Goal: Task Accomplishment & Management: Manage account settings

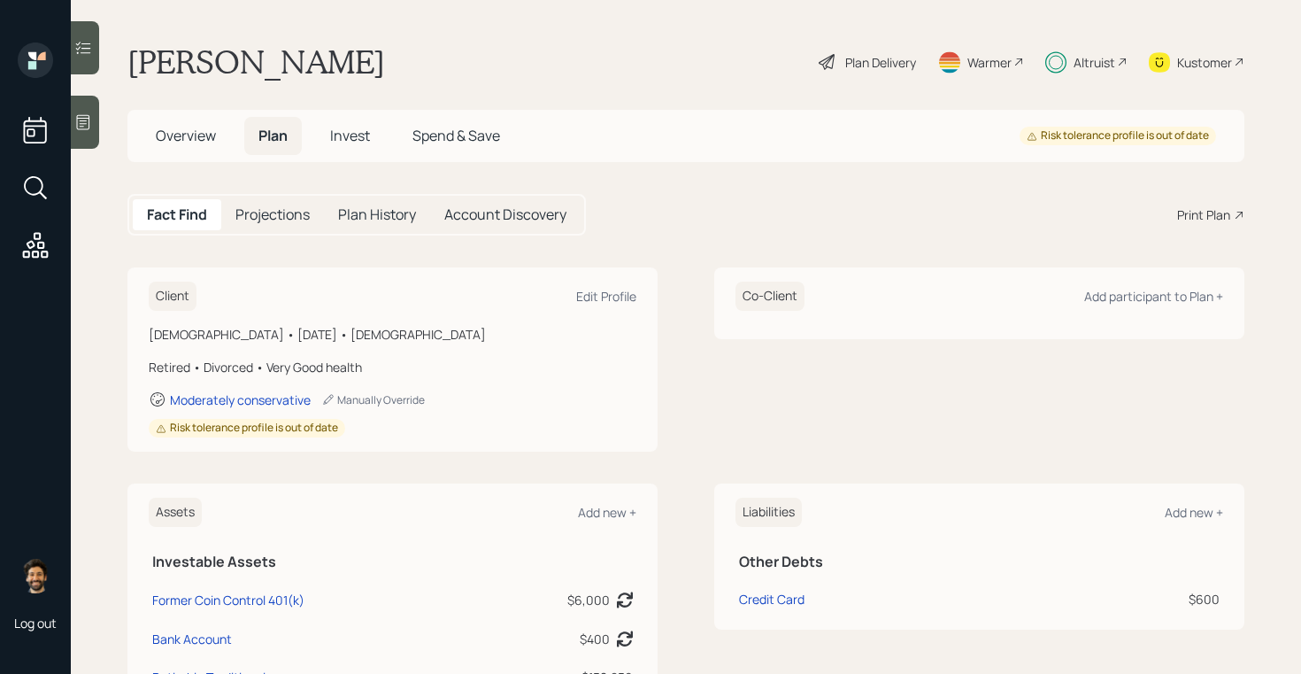
click at [1111, 71] on div "Altruist" at bounding box center [1087, 61] width 82 height 39
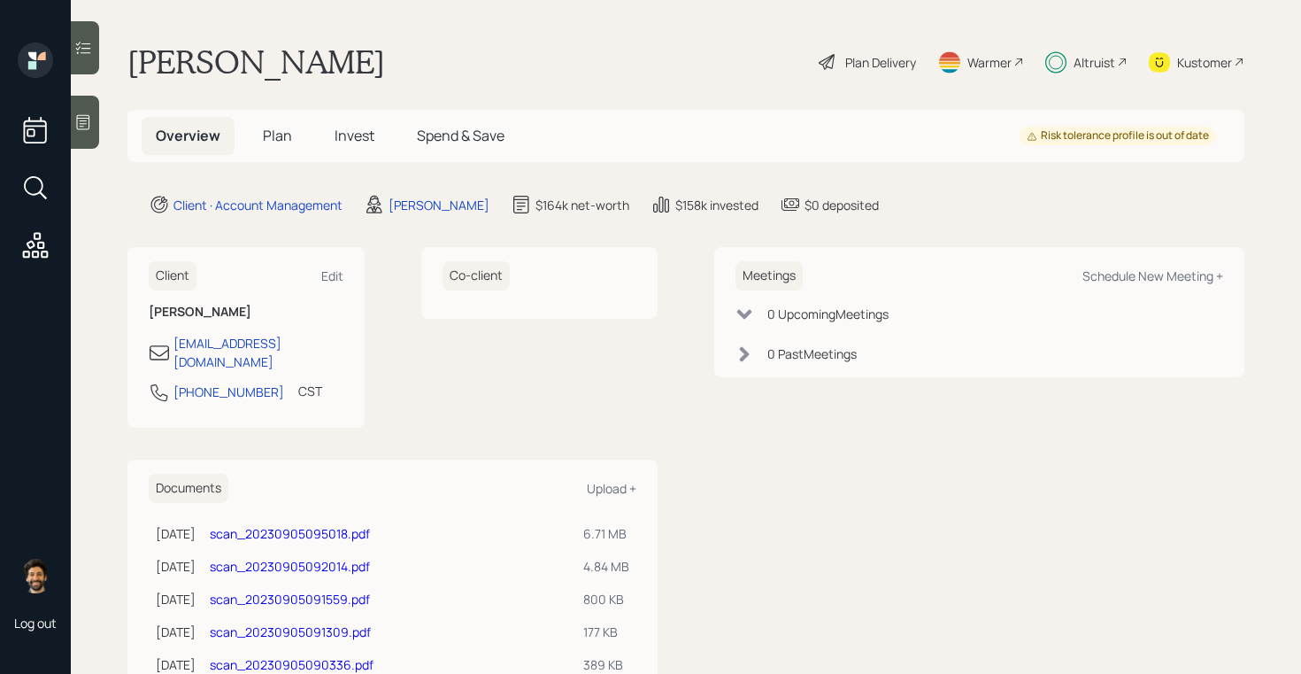
click at [1111, 62] on div "Altruist" at bounding box center [1095, 62] width 42 height 19
click at [881, 60] on div "Plan Delivery" at bounding box center [880, 62] width 71 height 19
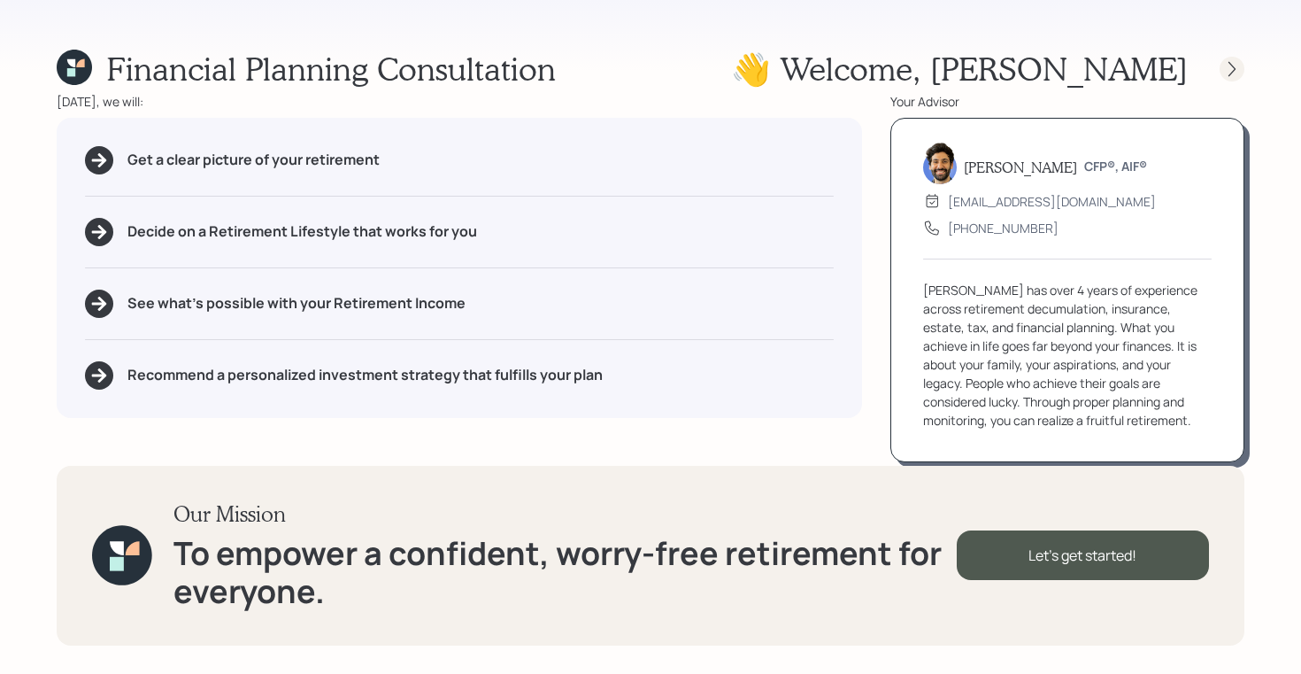
click at [1238, 70] on icon at bounding box center [1232, 69] width 18 height 18
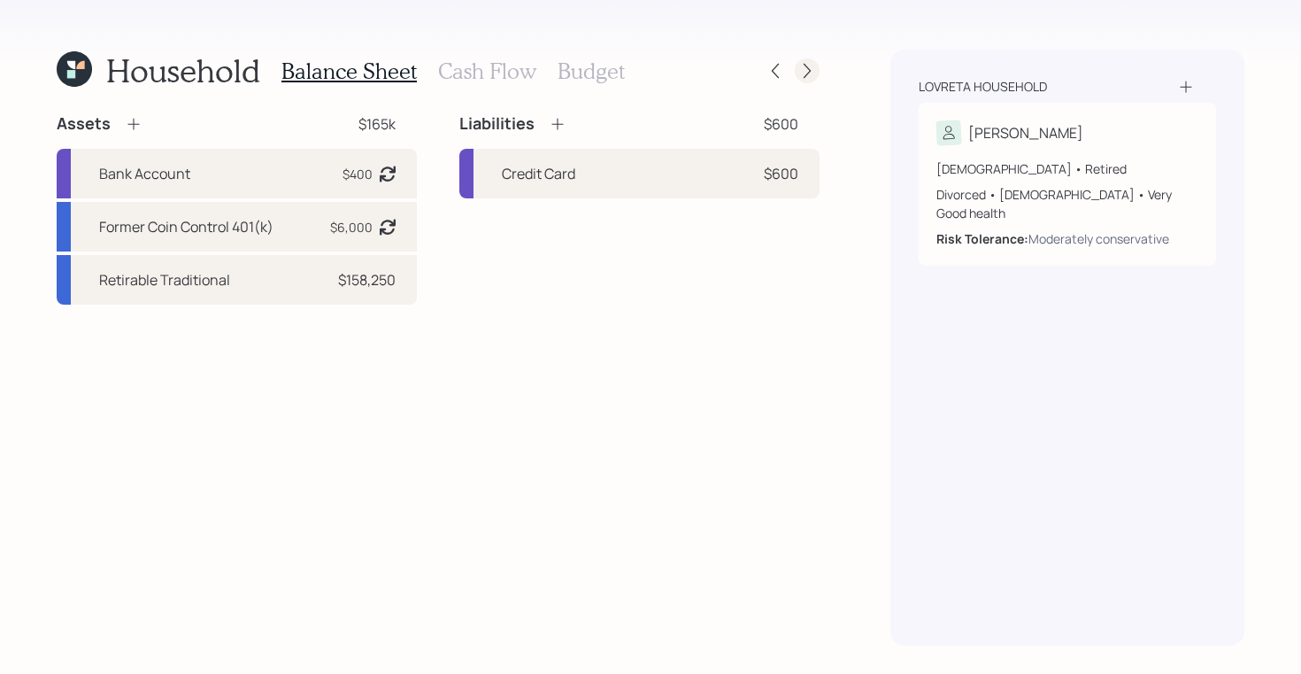
click at [806, 70] on icon at bounding box center [808, 71] width 18 height 18
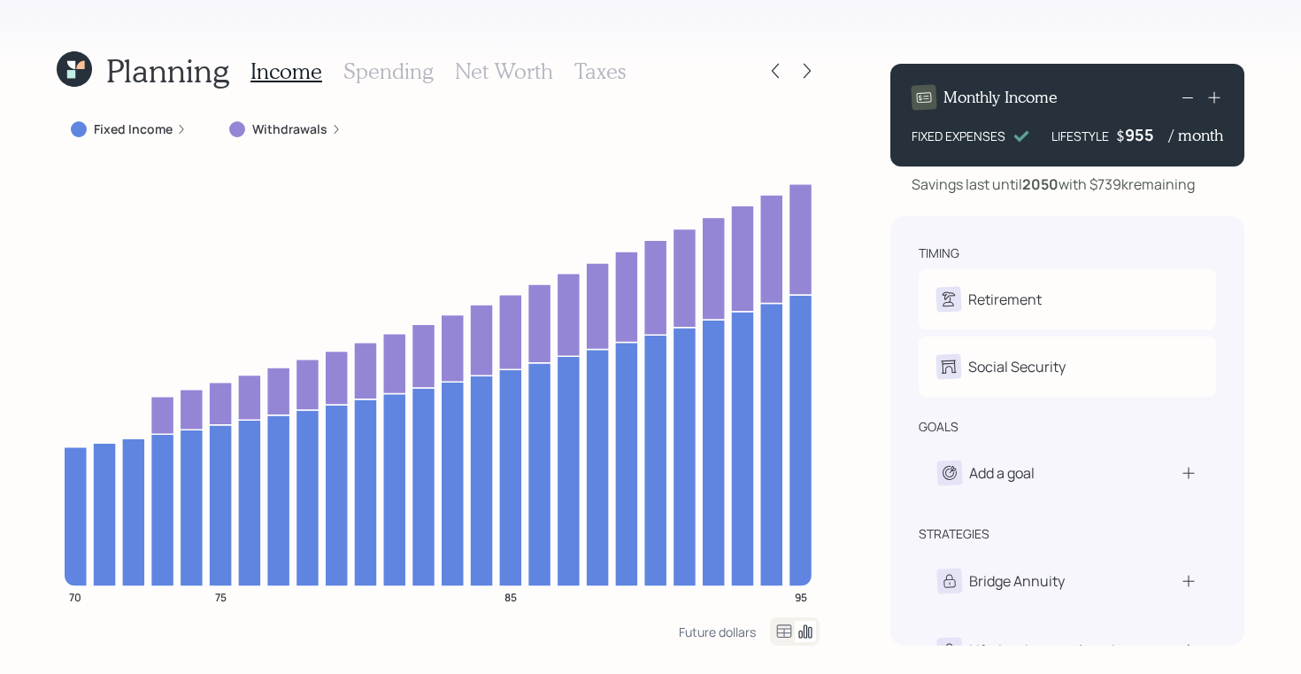
click at [82, 68] on icon at bounding box center [80, 65] width 8 height 8
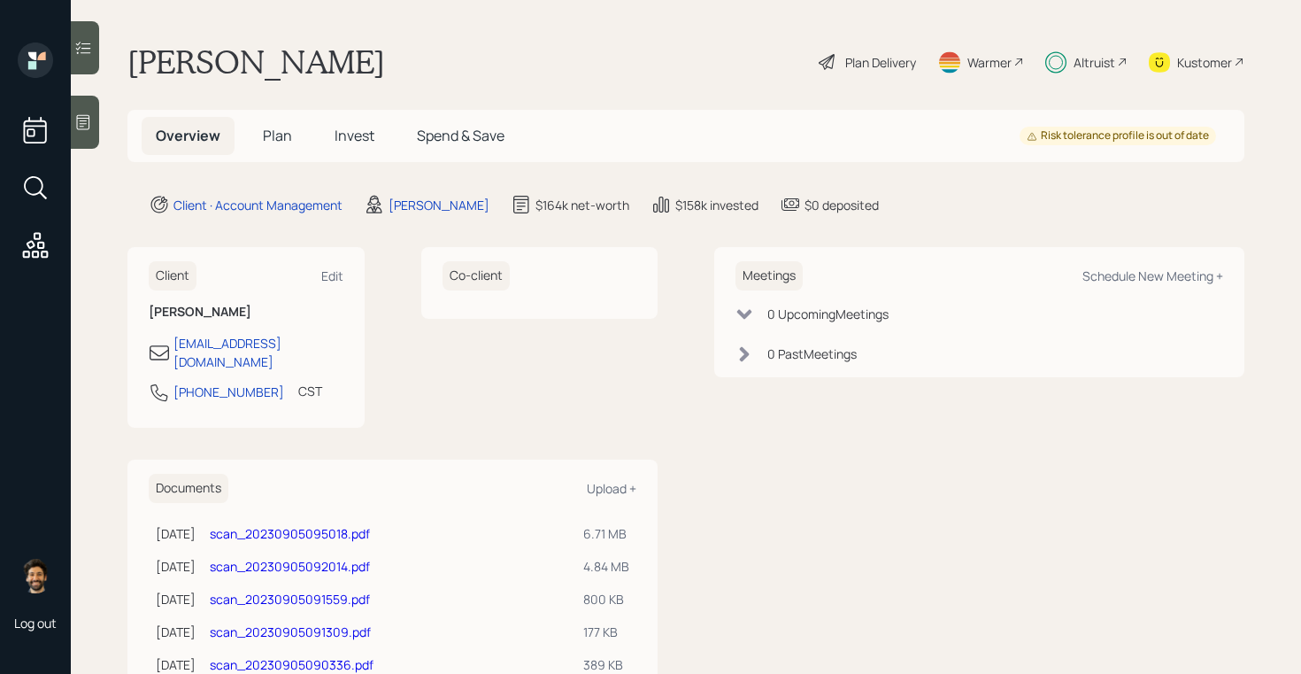
click at [896, 68] on div "Plan Delivery" at bounding box center [880, 62] width 71 height 19
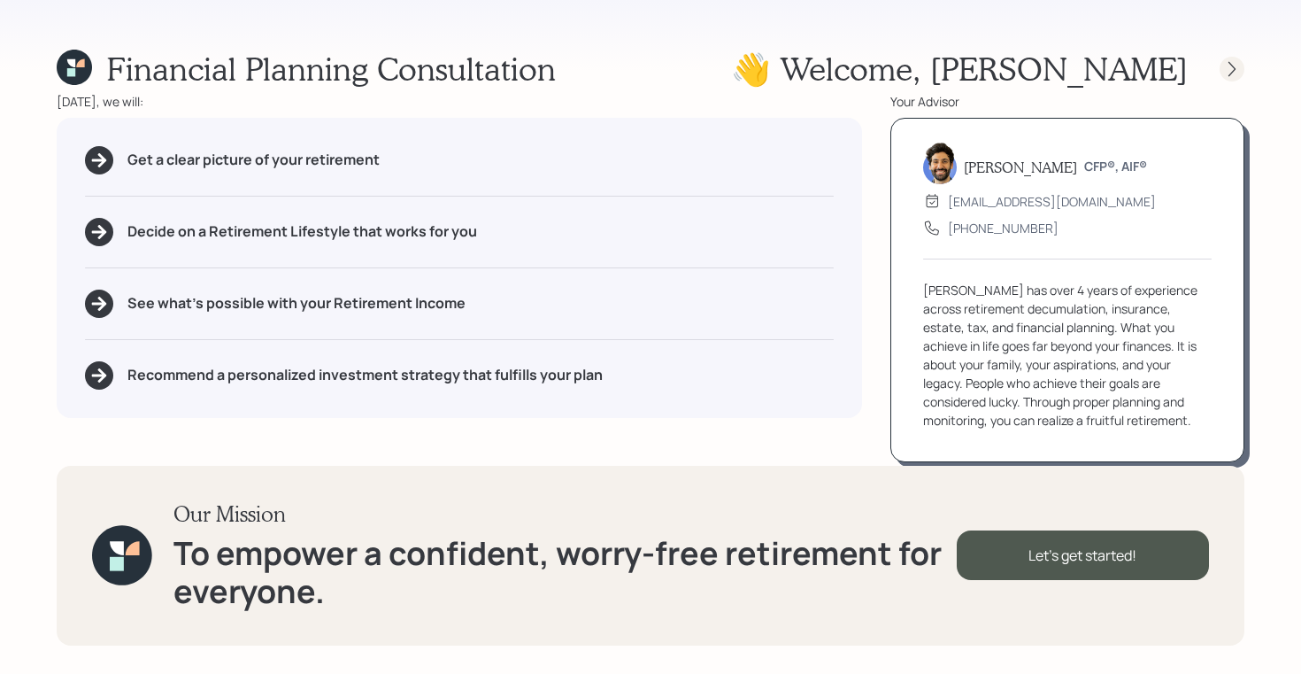
click at [1223, 69] on icon at bounding box center [1232, 69] width 18 height 18
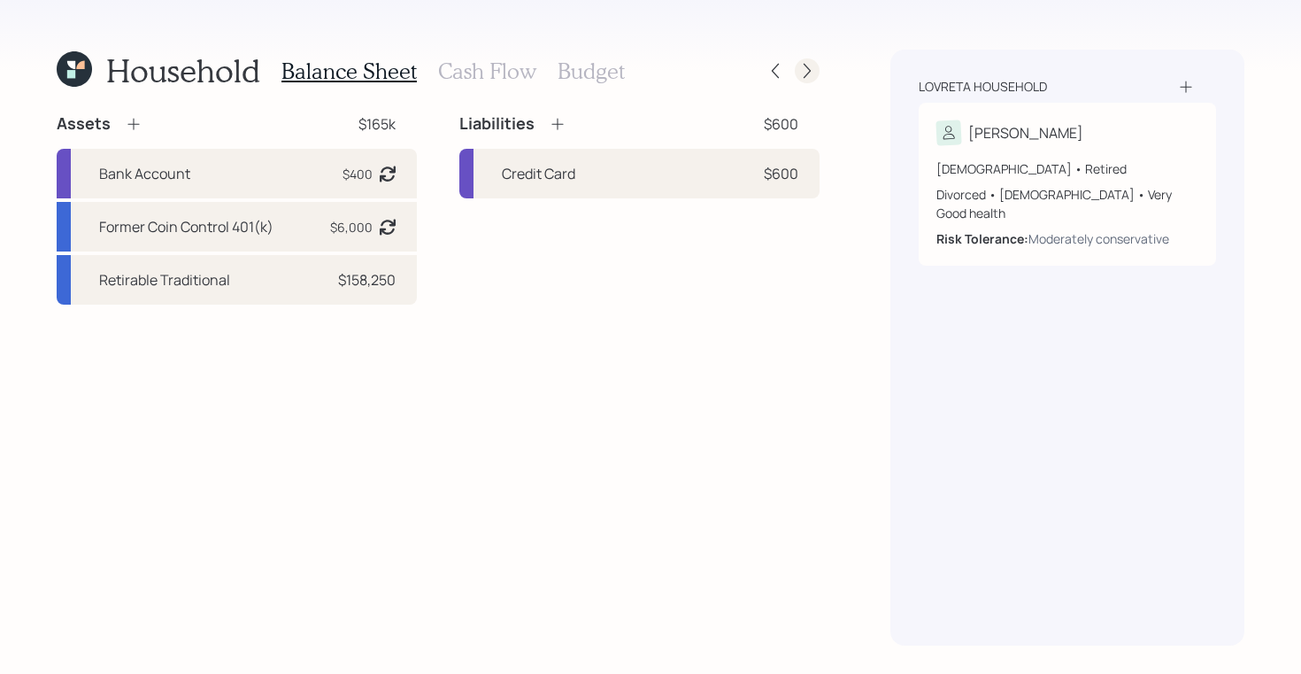
click at [808, 72] on icon at bounding box center [807, 71] width 7 height 15
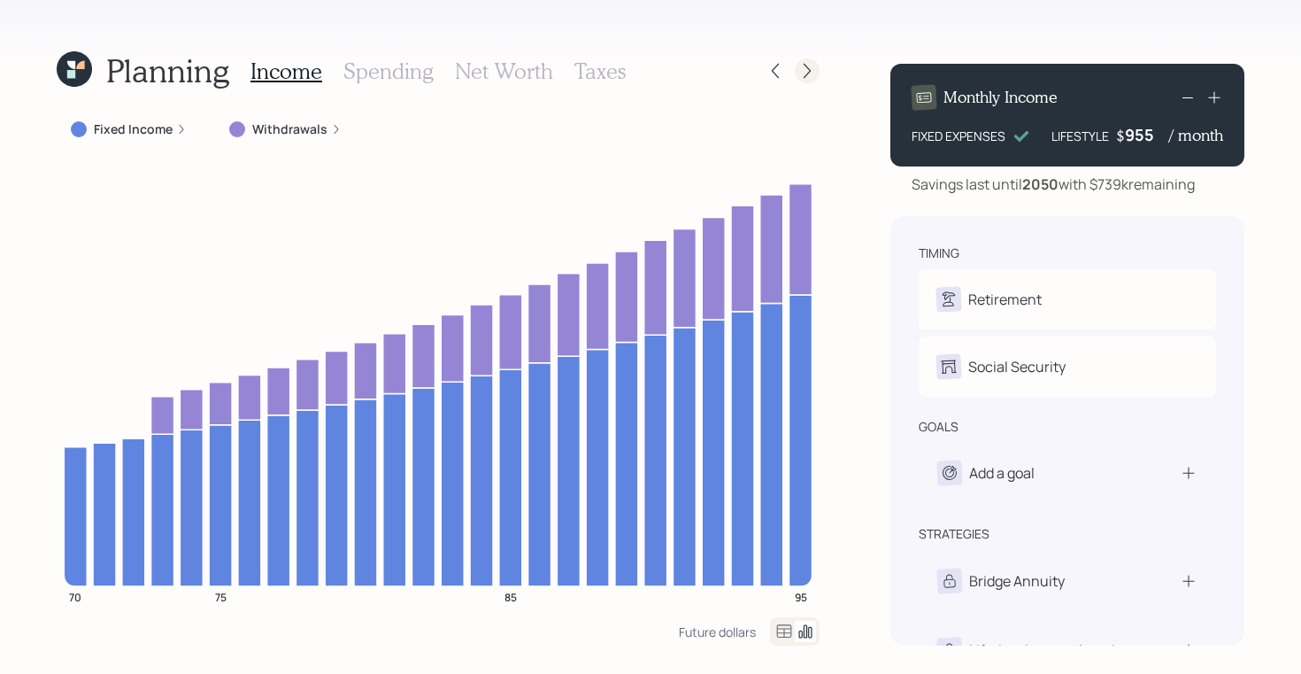
click at [804, 79] on icon at bounding box center [808, 71] width 18 height 18
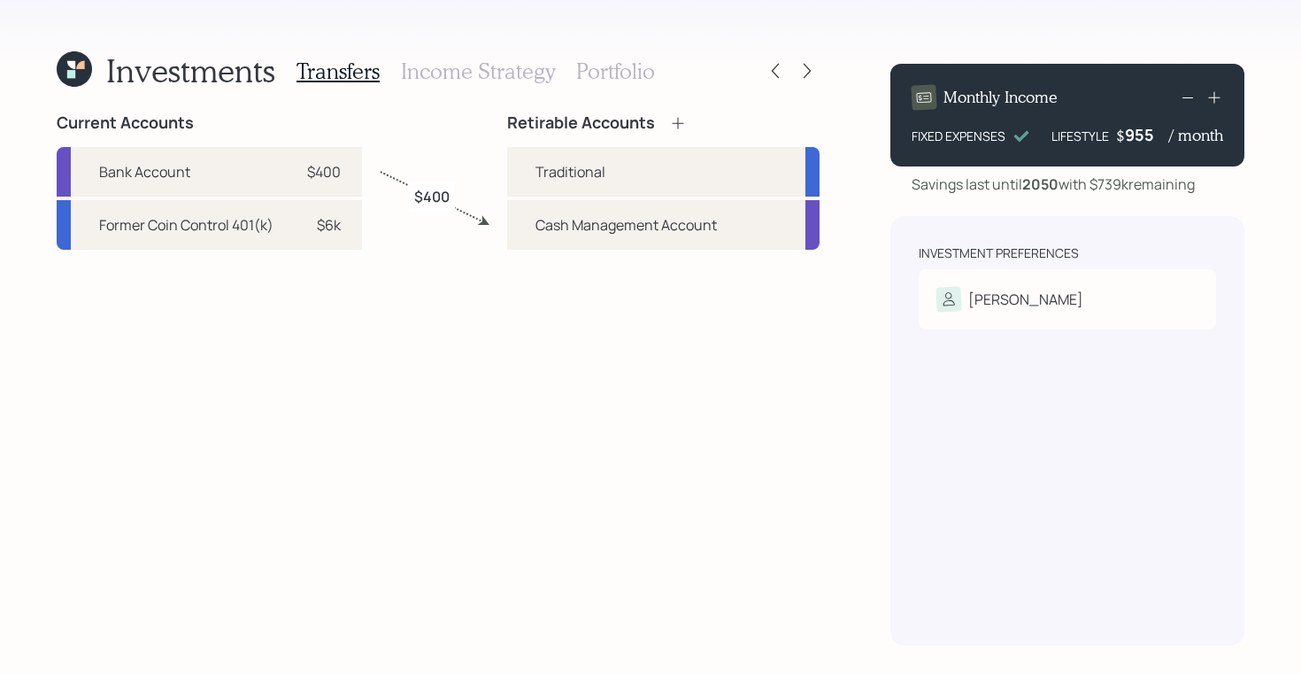
click at [804, 79] on icon at bounding box center [808, 71] width 18 height 18
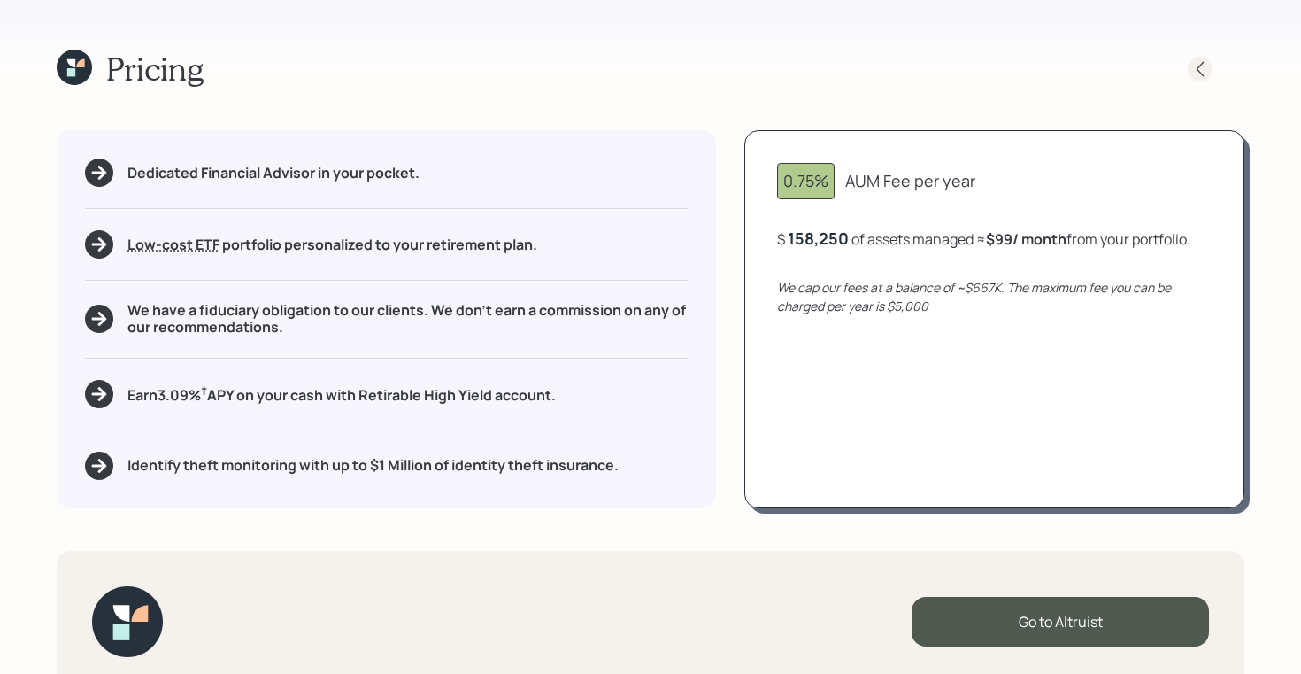
click at [1208, 77] on icon at bounding box center [1201, 69] width 18 height 18
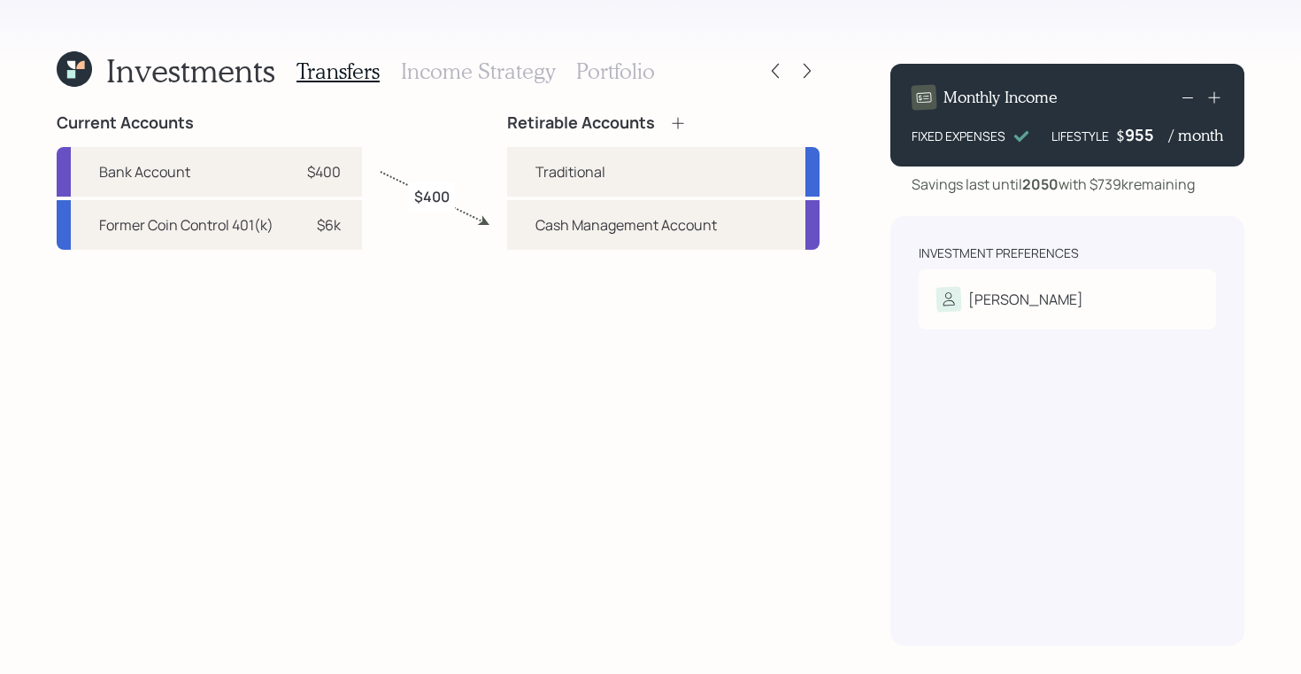
click at [613, 79] on h3 "Portfolio" at bounding box center [615, 71] width 79 height 26
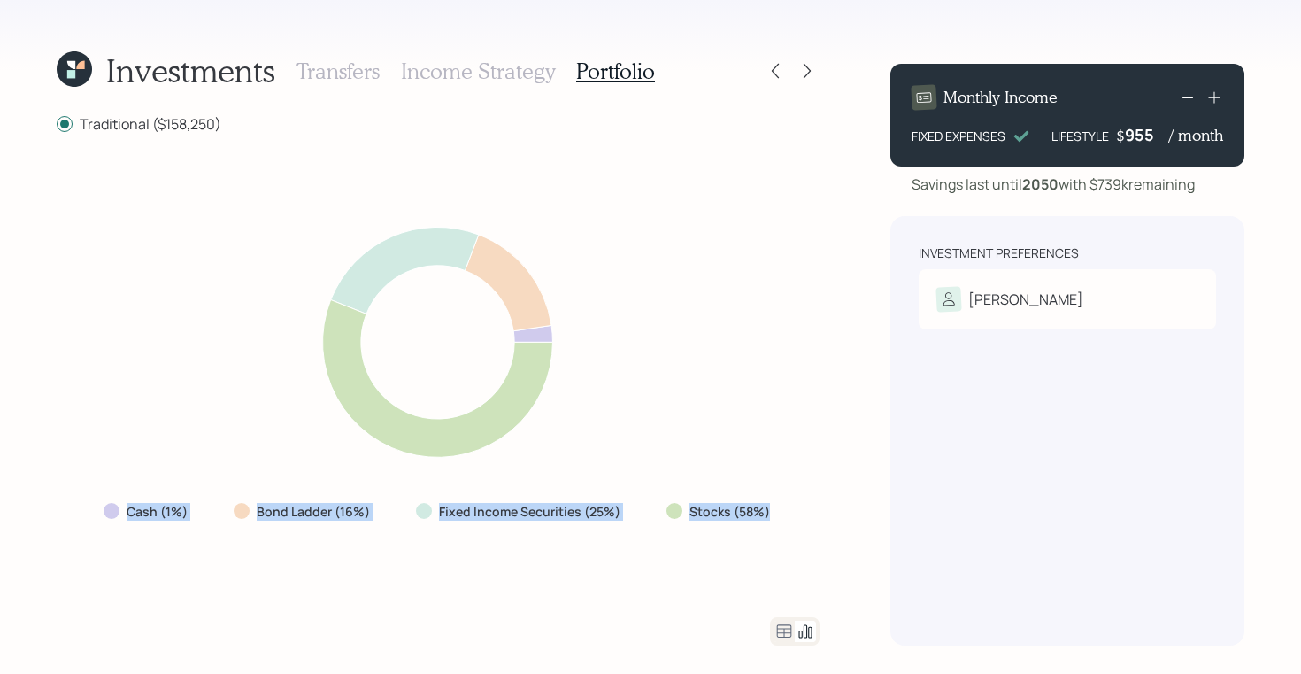
drag, startPoint x: 771, startPoint y: 507, endPoint x: 103, endPoint y: 507, distance: 668.4
click at [103, 507] on div "Cash (1%) Bond Ladder (16%) Fixed Income Securities (25%) Stocks (58%)" at bounding box center [438, 512] width 698 height 32
click at [559, 525] on div "Fixed Income Securities (25%)" at bounding box center [520, 512] width 236 height 32
drag, startPoint x: 769, startPoint y: 508, endPoint x: 425, endPoint y: 516, distance: 344.5
click at [425, 516] on div "Cash (1%) Bond Ladder (16%) Fixed Income Securities (25%) Stocks (58%)" at bounding box center [438, 512] width 698 height 32
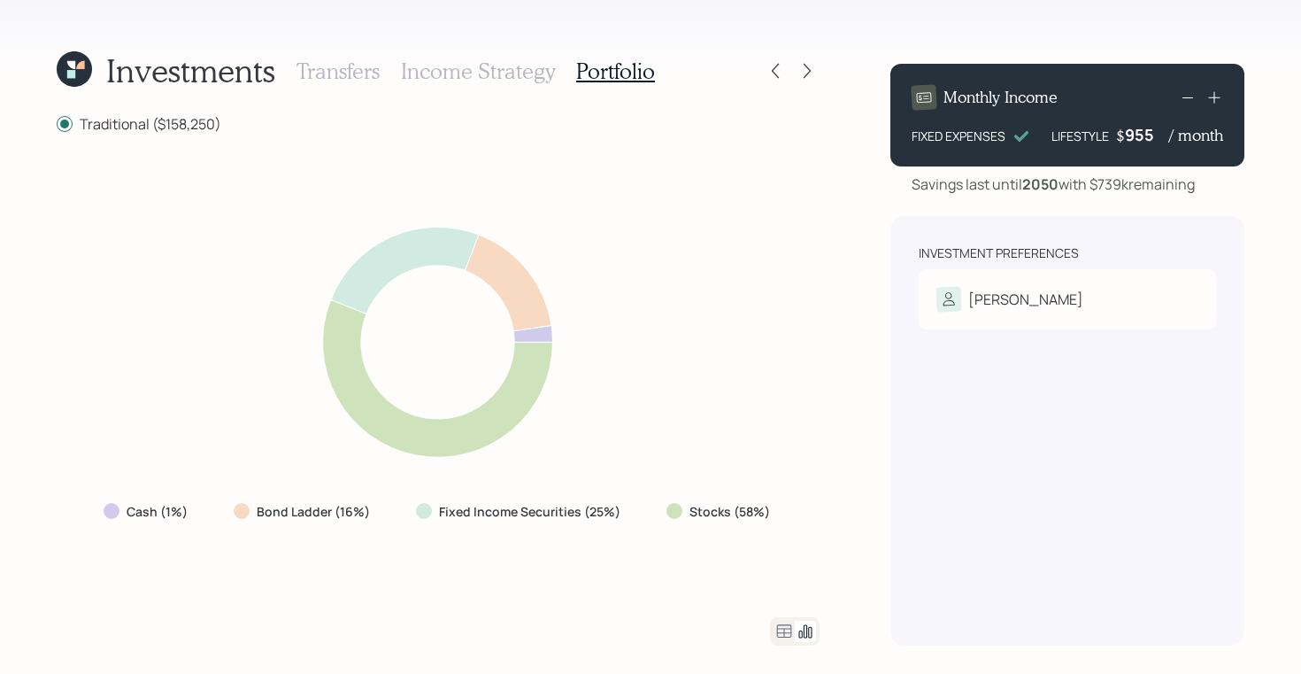
click at [73, 77] on icon at bounding box center [71, 74] width 8 height 8
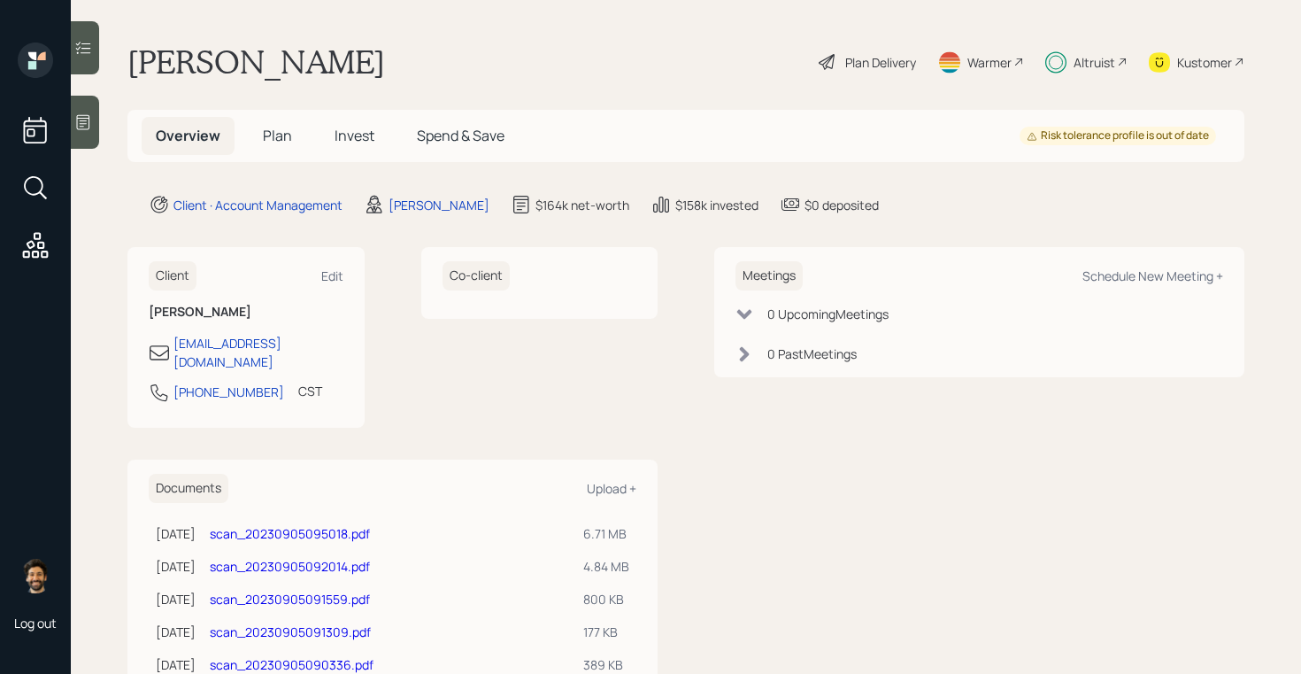
click at [271, 143] on span "Plan" at bounding box center [277, 135] width 29 height 19
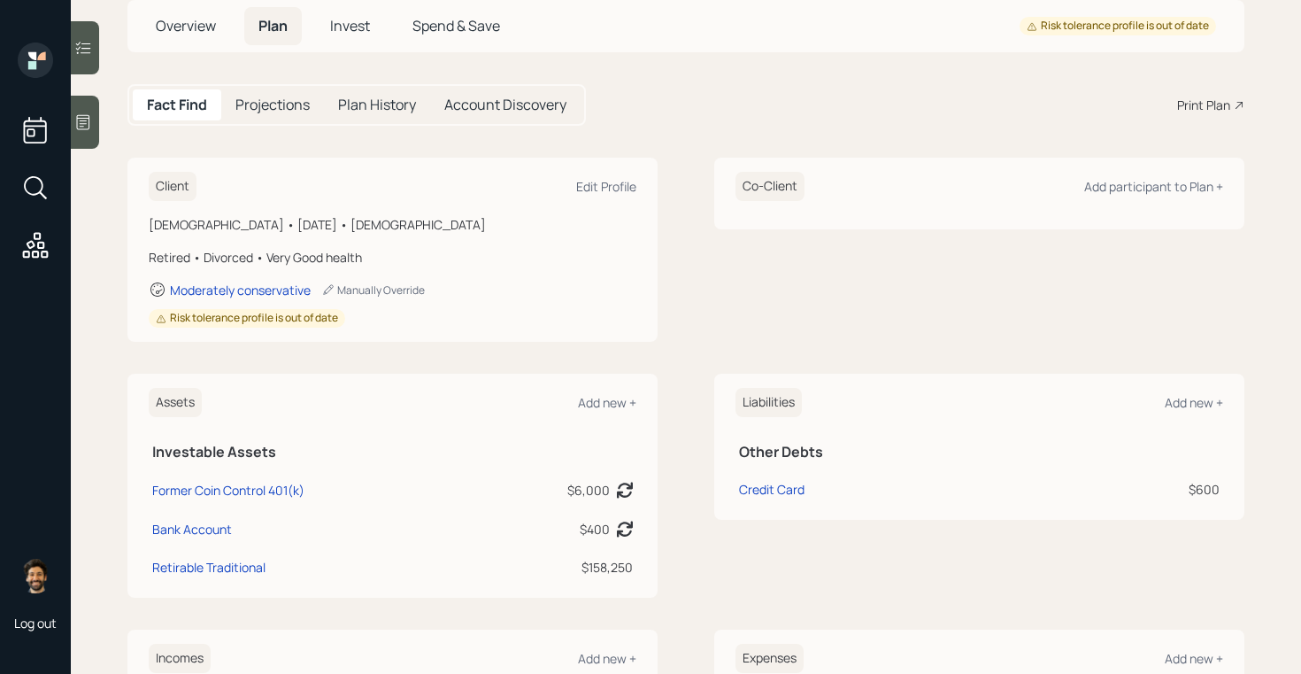
scroll to position [8, 0]
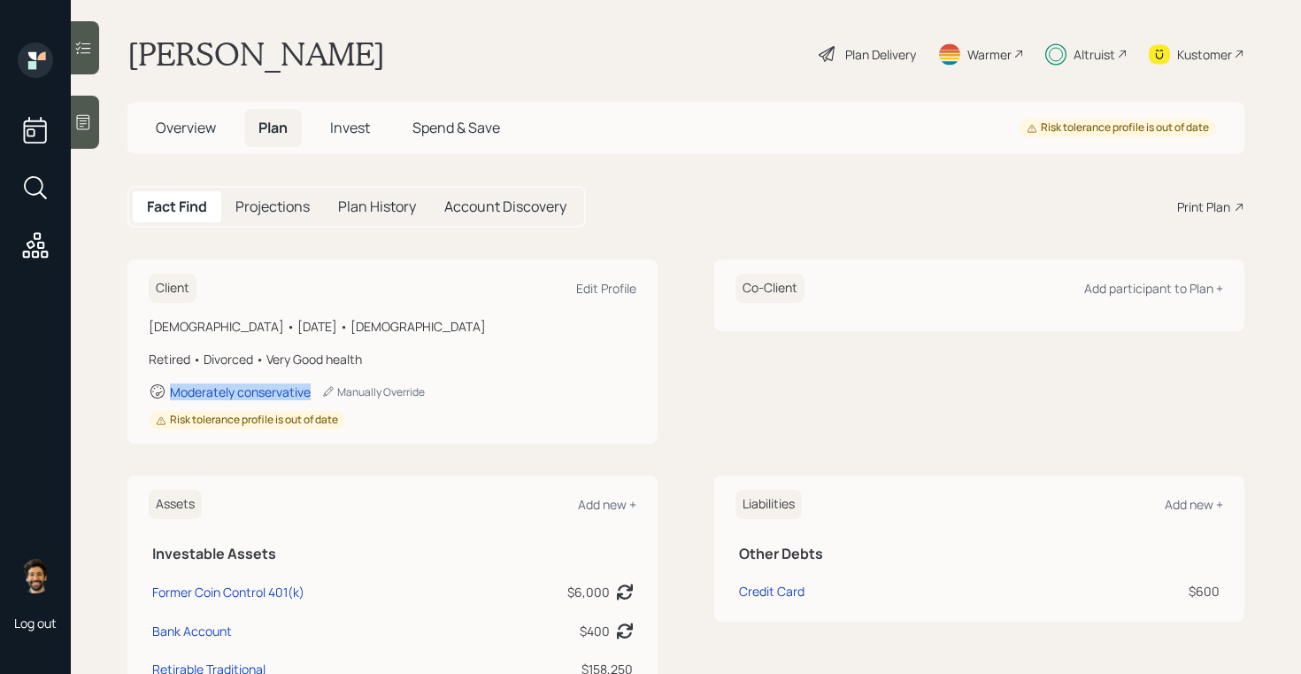
drag, startPoint x: 319, startPoint y: 390, endPoint x: 168, endPoint y: 392, distance: 150.5
click at [168, 392] on div "Moderately conservative Manually Override" at bounding box center [393, 391] width 488 height 18
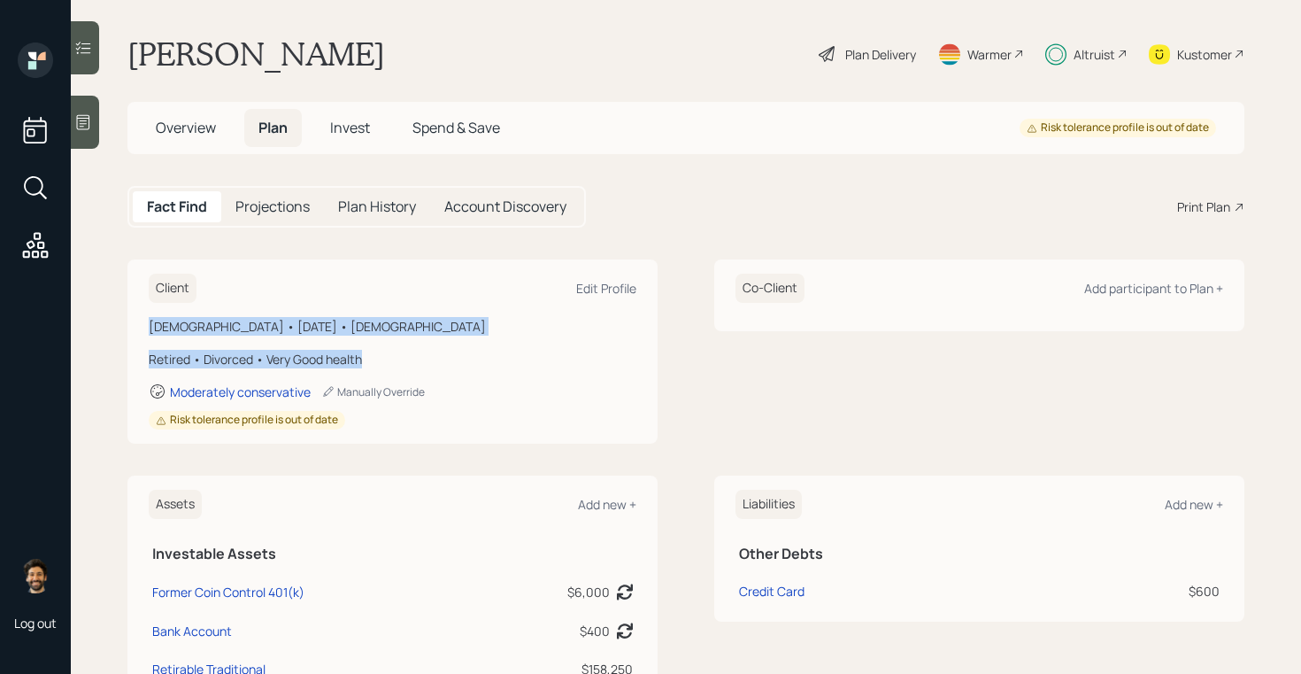
drag, startPoint x: 367, startPoint y: 361, endPoint x: 150, endPoint y: 326, distance: 220.6
click at [150, 326] on div "Male • July 19, 1955 • 70 years old Retired • Divorced • Very Good health Moder…" at bounding box center [393, 373] width 488 height 112
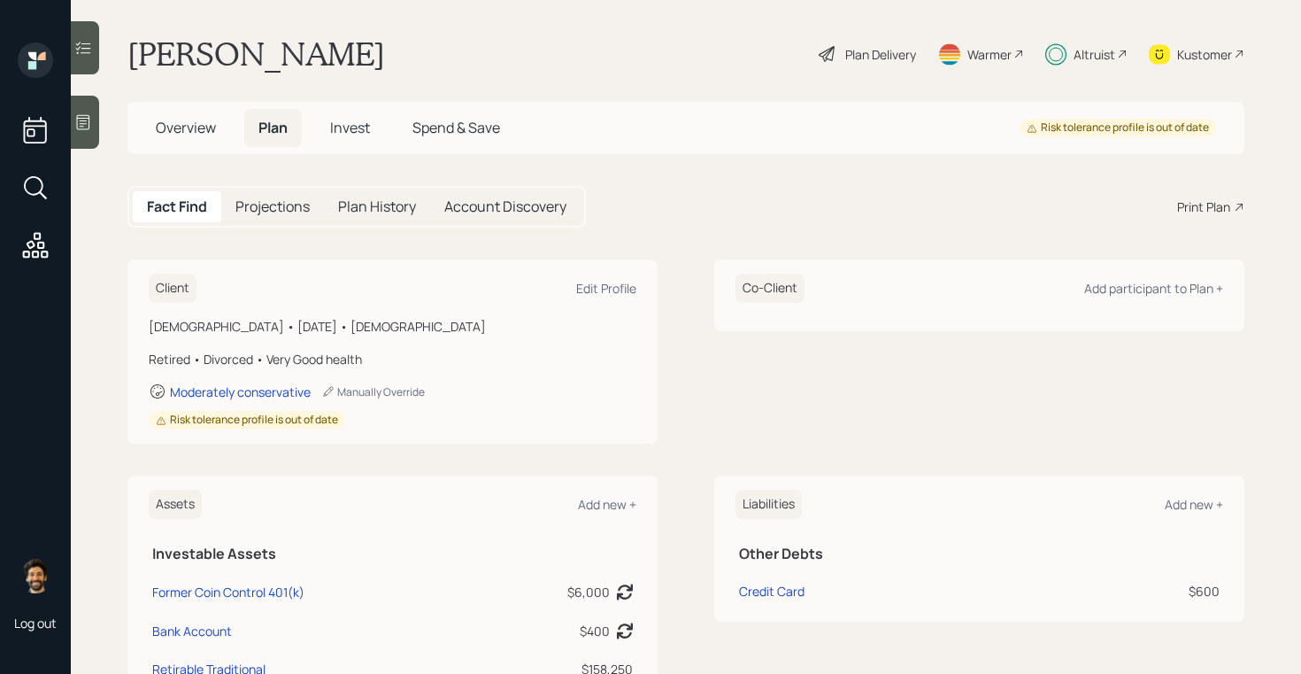
click at [897, 58] on div "Plan Delivery" at bounding box center [880, 54] width 71 height 19
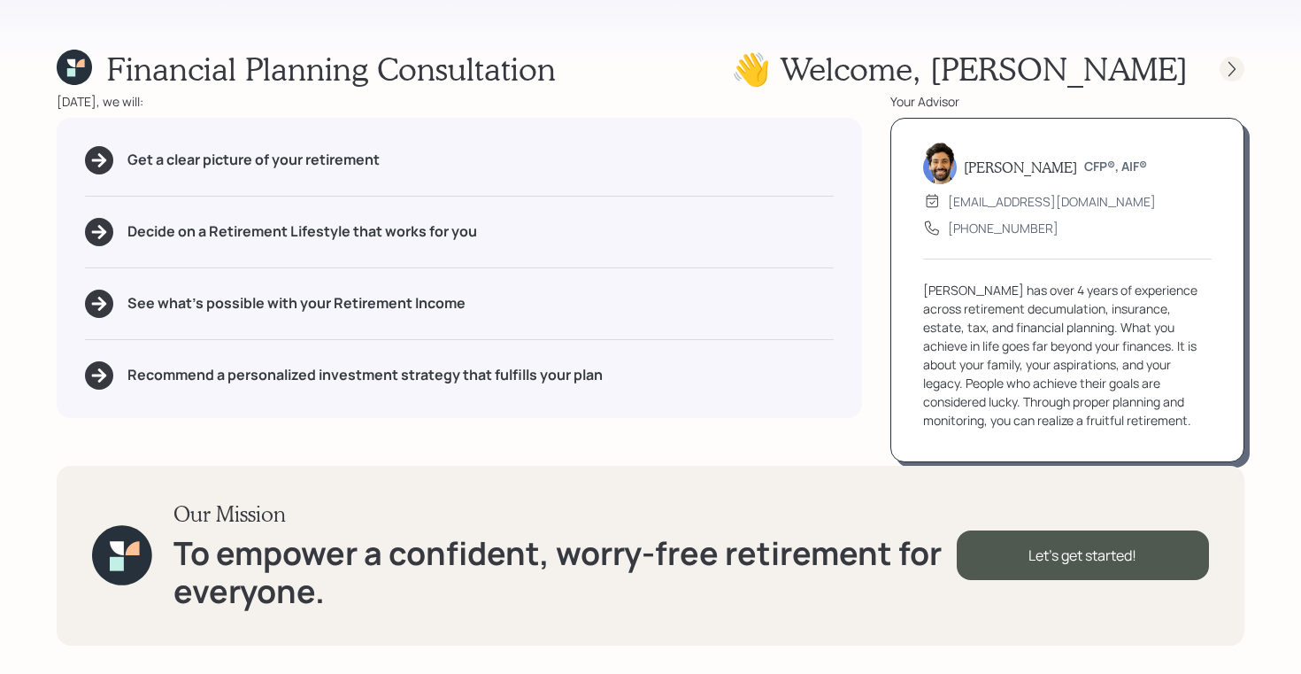
click at [1231, 75] on icon at bounding box center [1232, 69] width 18 height 18
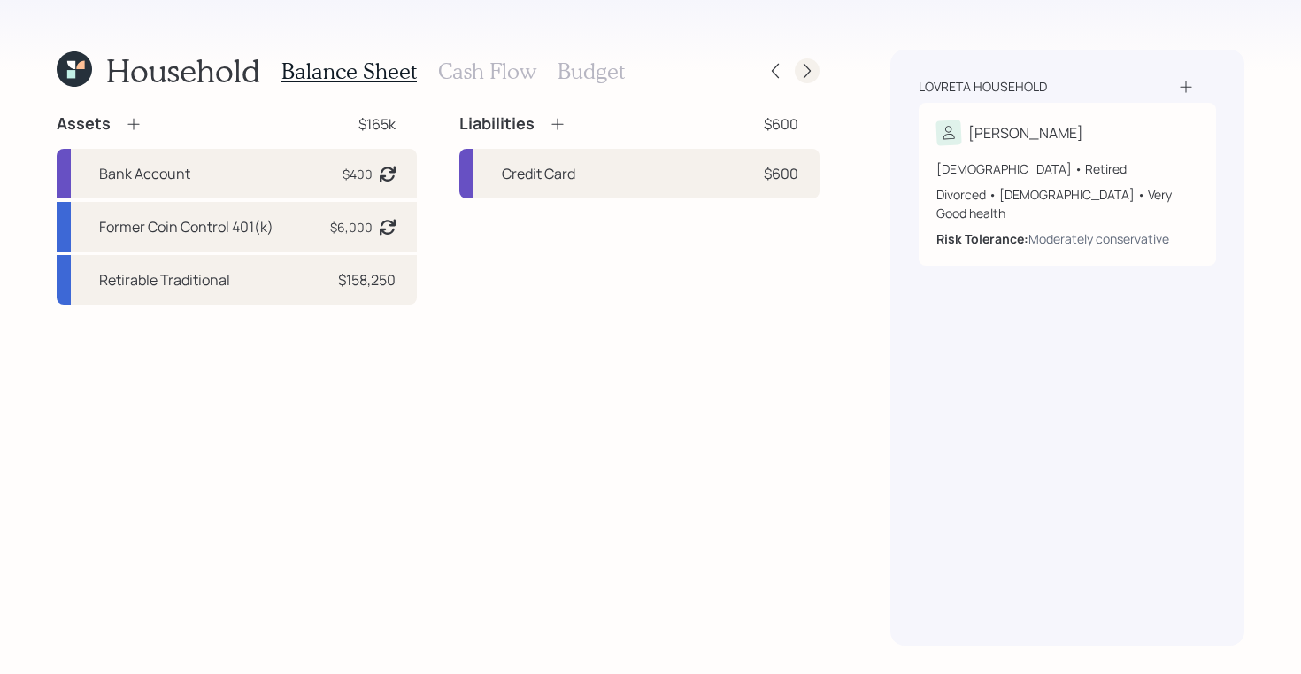
click at [814, 73] on icon at bounding box center [808, 71] width 18 height 18
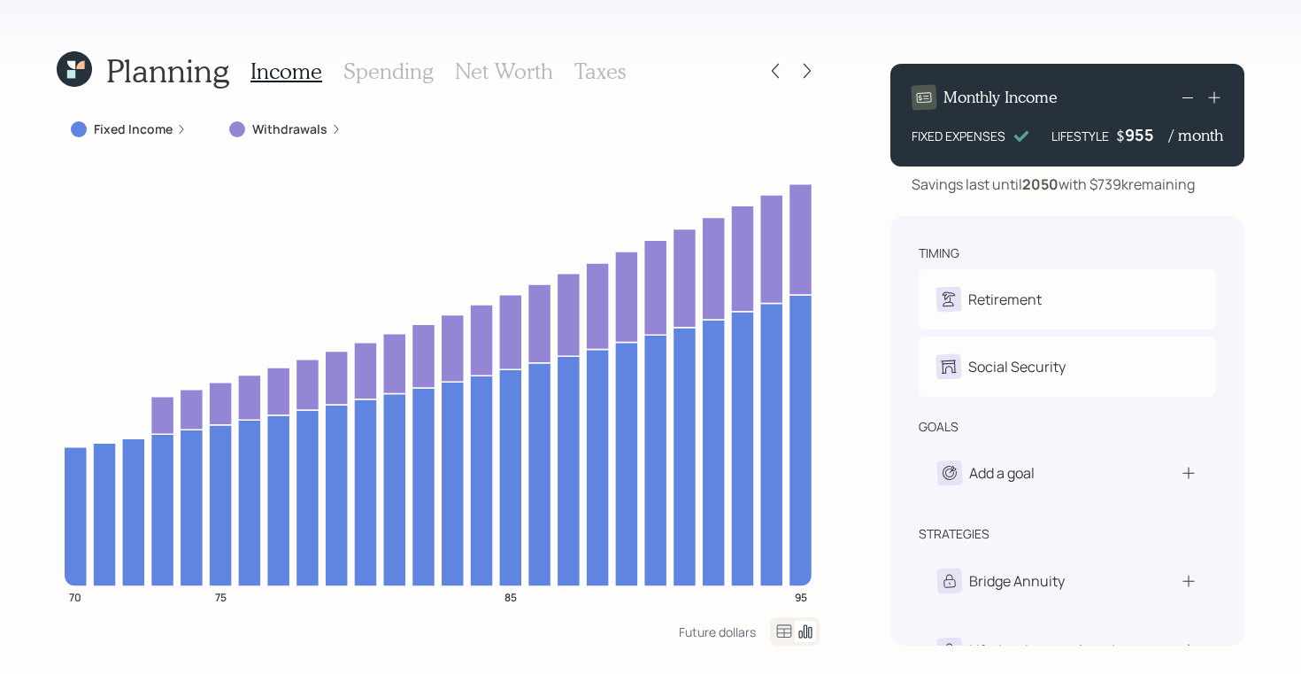
click at [469, 61] on h3 "Net Worth" at bounding box center [504, 71] width 98 height 26
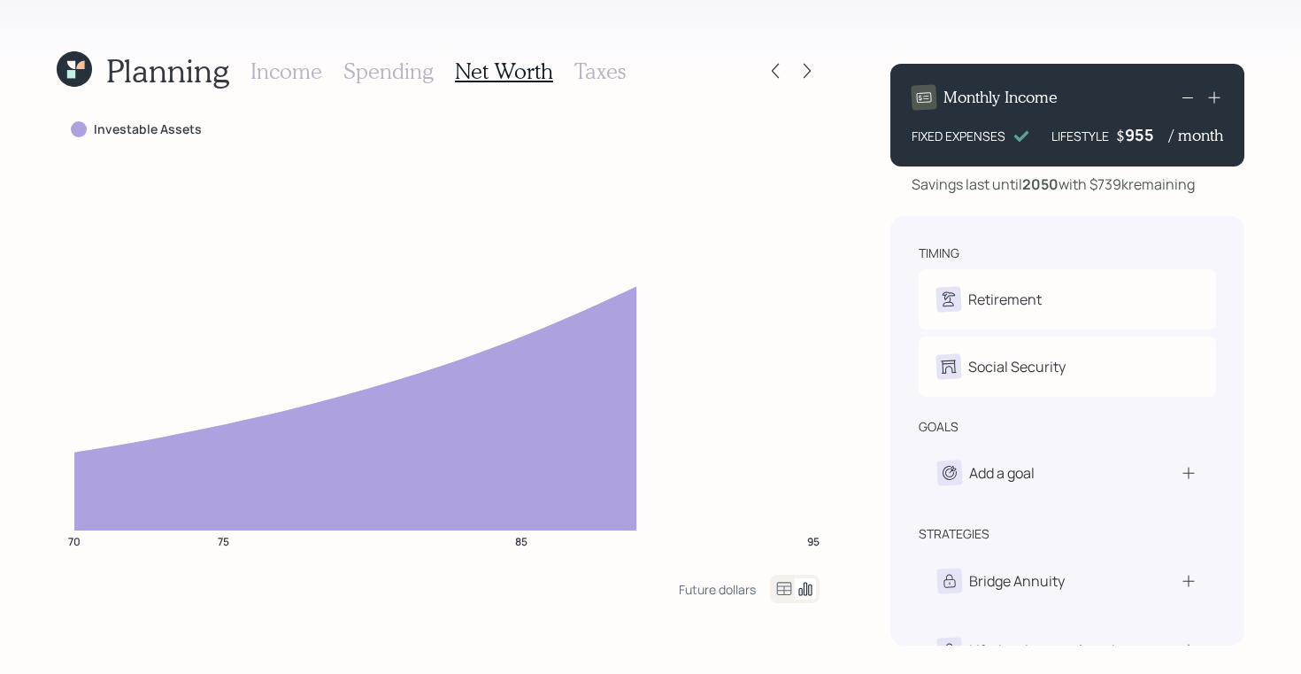
click at [382, 66] on h3 "Spending" at bounding box center [388, 71] width 90 height 26
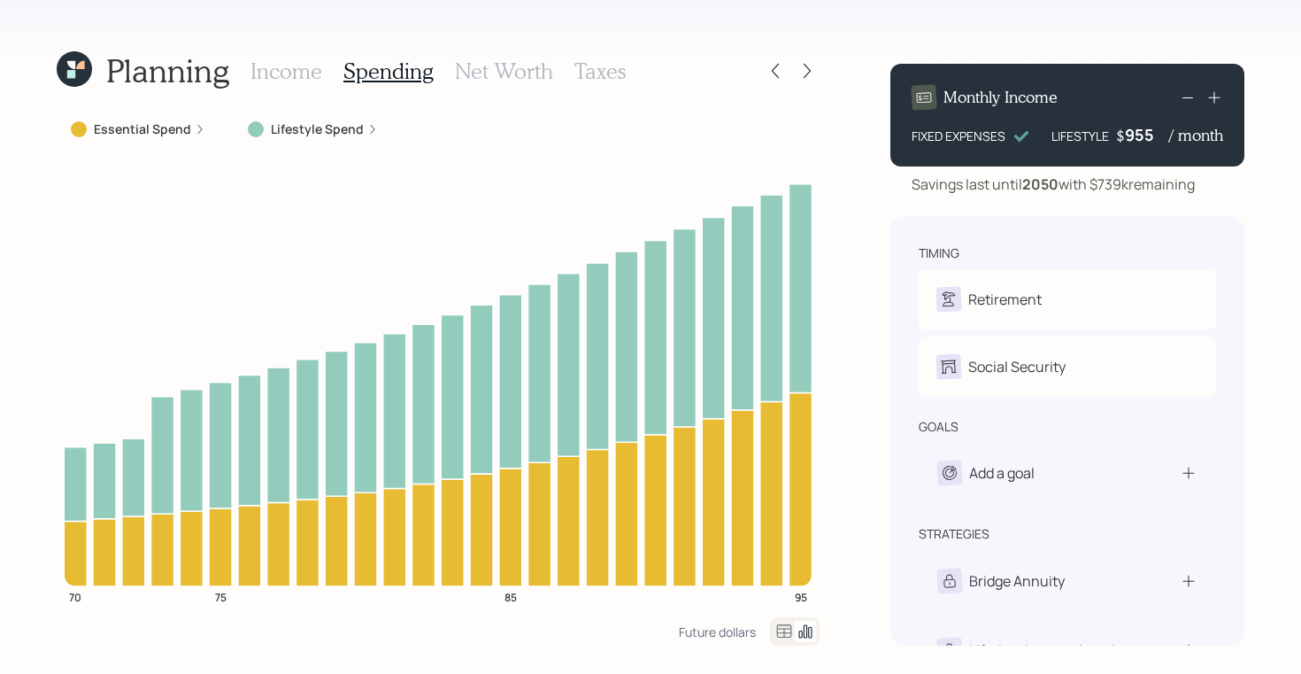
click at [280, 62] on h3 "Income" at bounding box center [287, 71] width 72 height 26
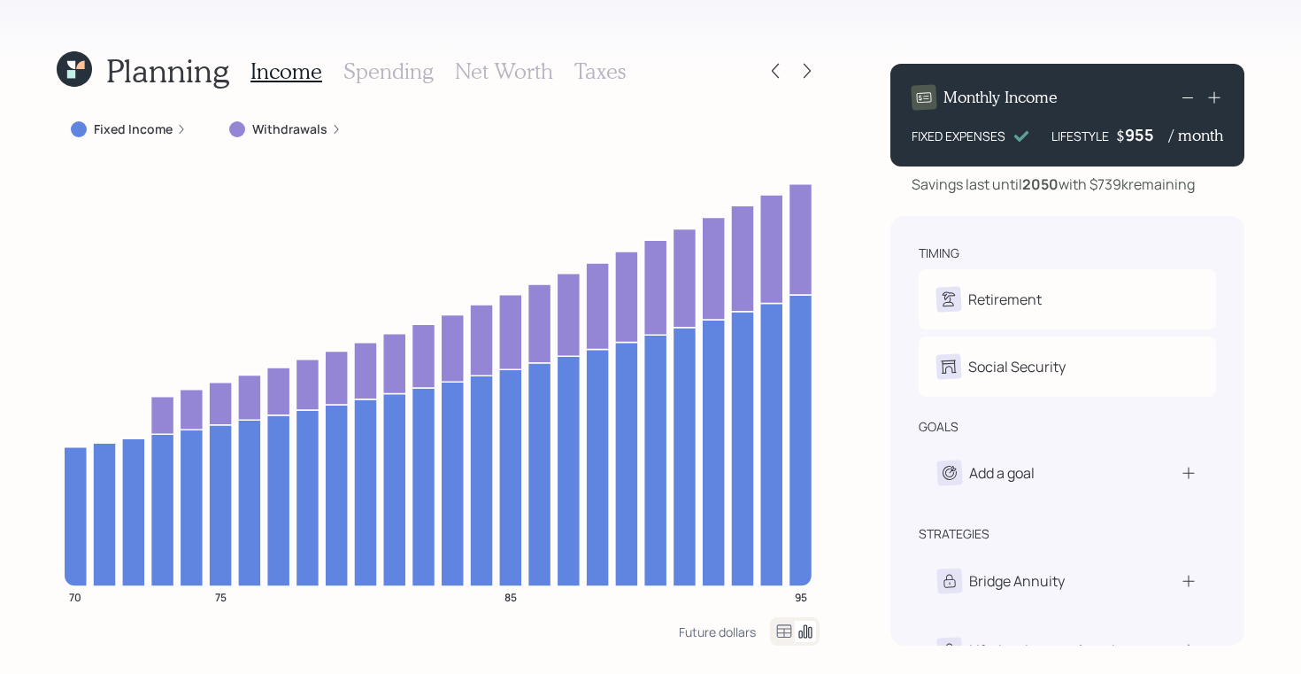
click at [71, 76] on icon at bounding box center [71, 74] width 8 height 8
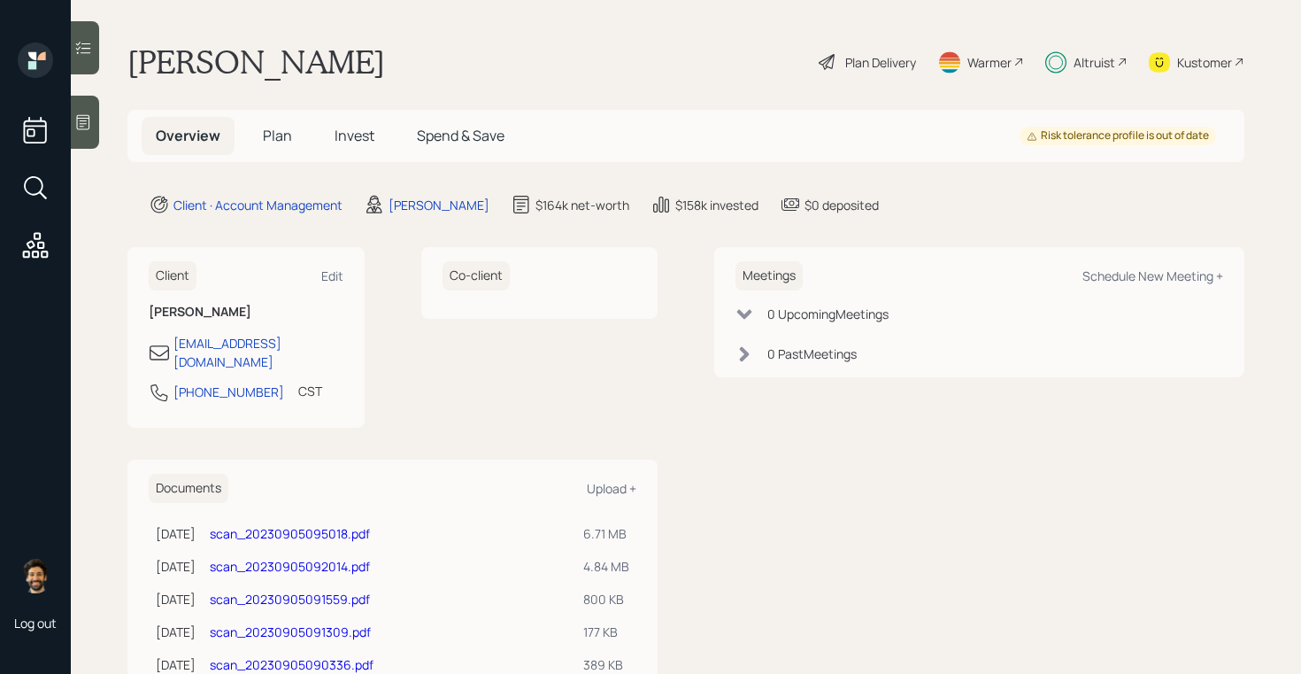
click at [280, 136] on span "Plan" at bounding box center [277, 135] width 29 height 19
